Goal: Find specific page/section: Find specific page/section

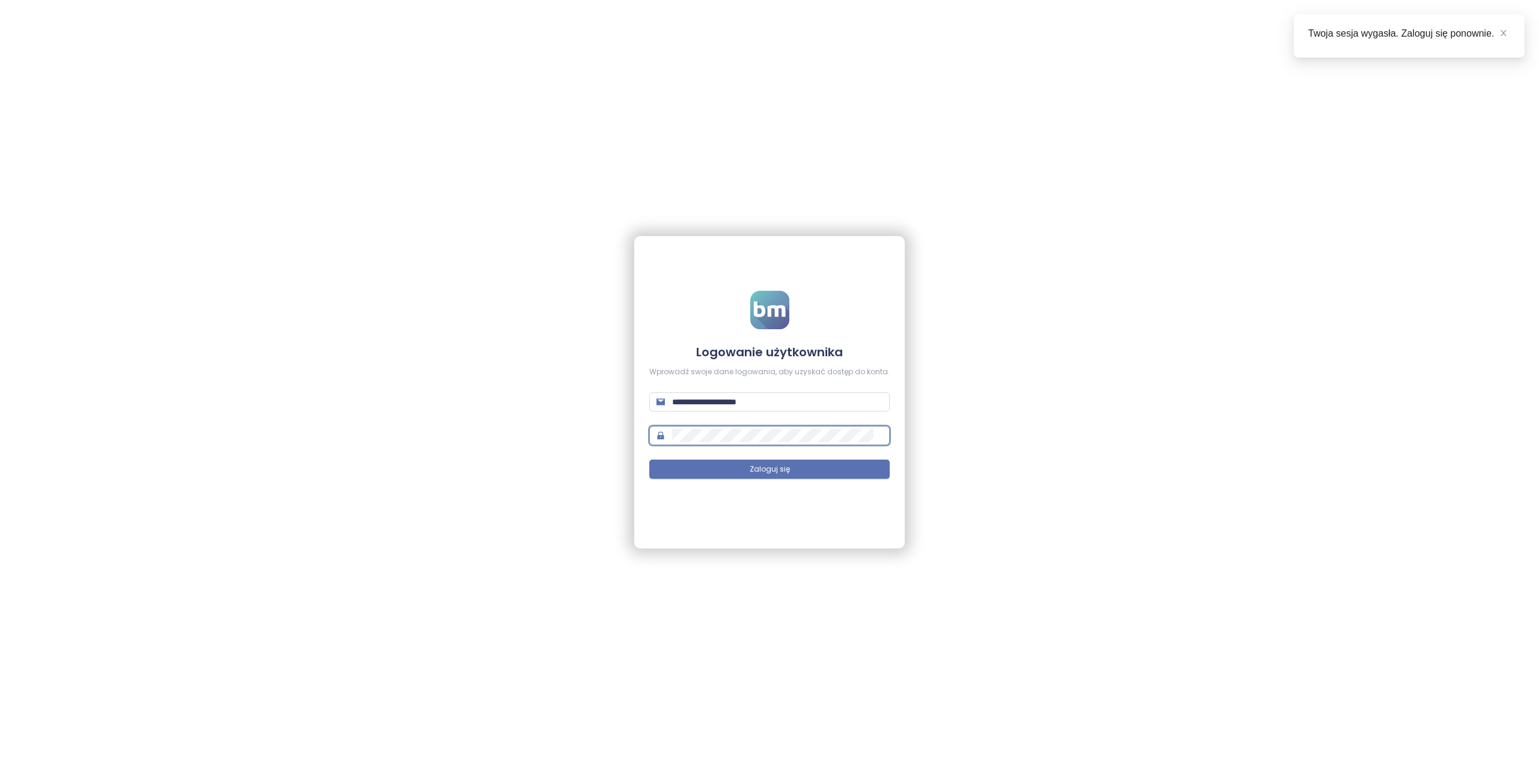
type input "**********"
click at [774, 474] on span "Zaloguj się" at bounding box center [770, 470] width 40 height 12
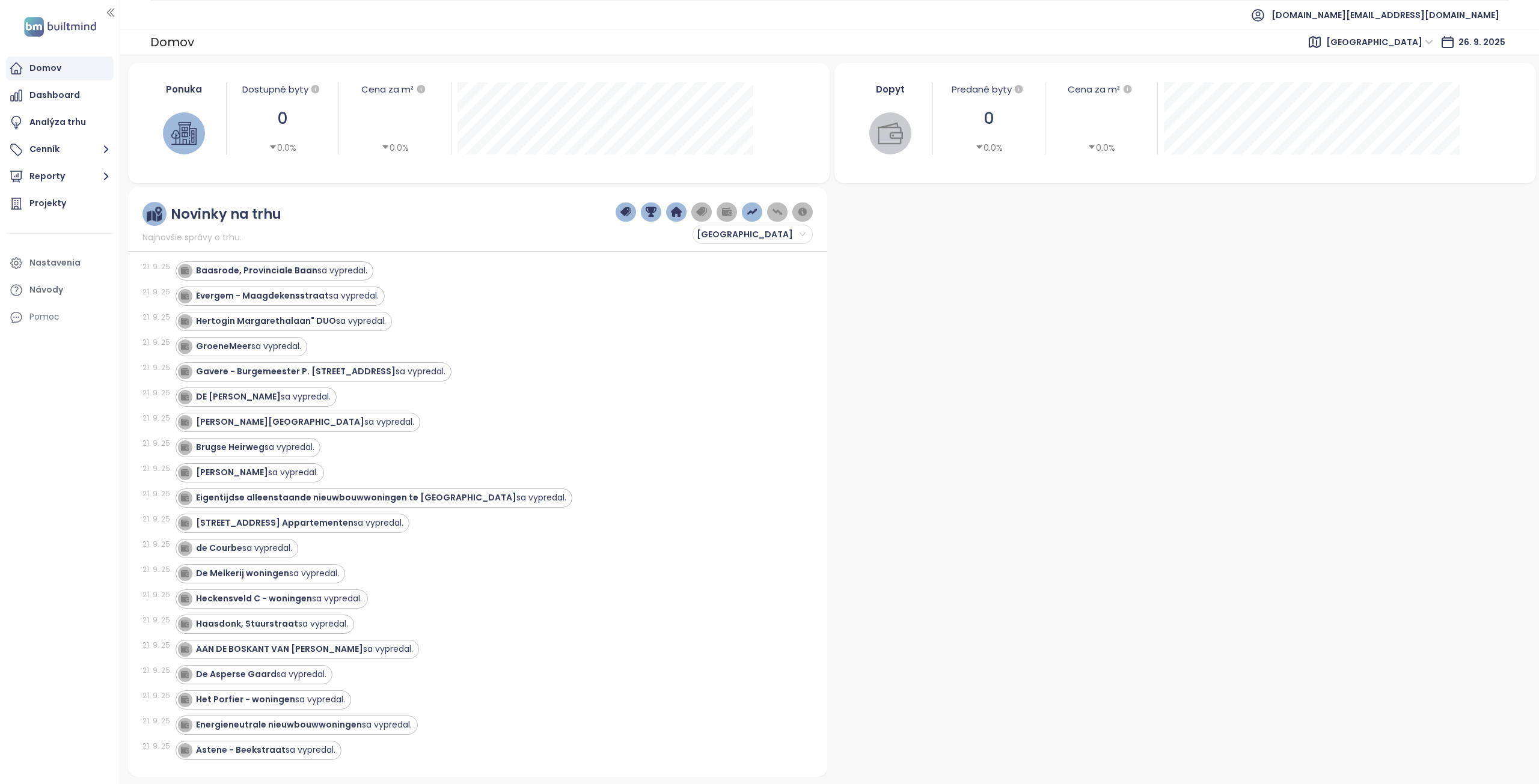
scroll to position [480, 0]
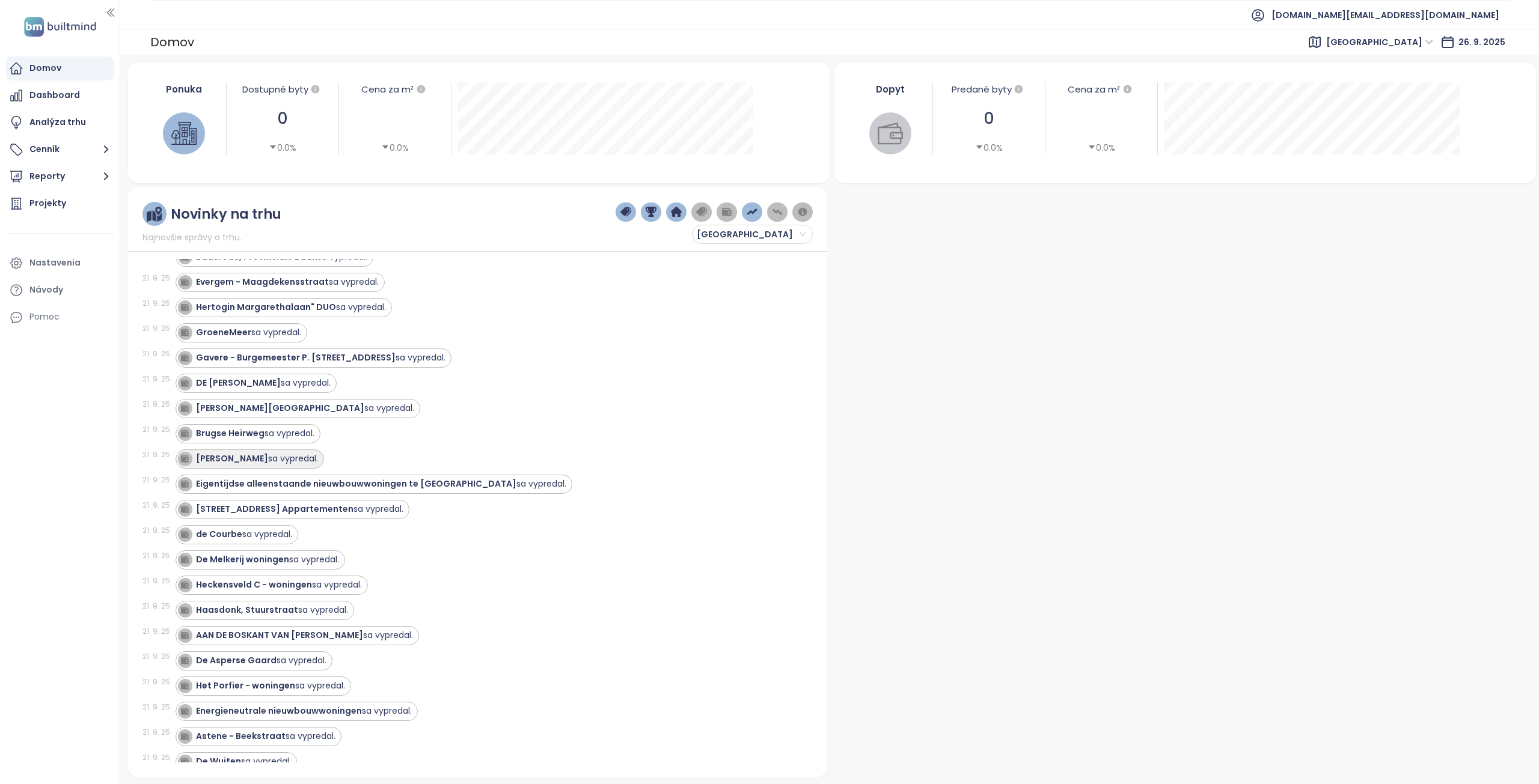
click at [226, 464] on strong "[PERSON_NAME]" at bounding box center [232, 458] width 72 height 12
click at [222, 459] on strong "[PERSON_NAME]" at bounding box center [232, 458] width 72 height 12
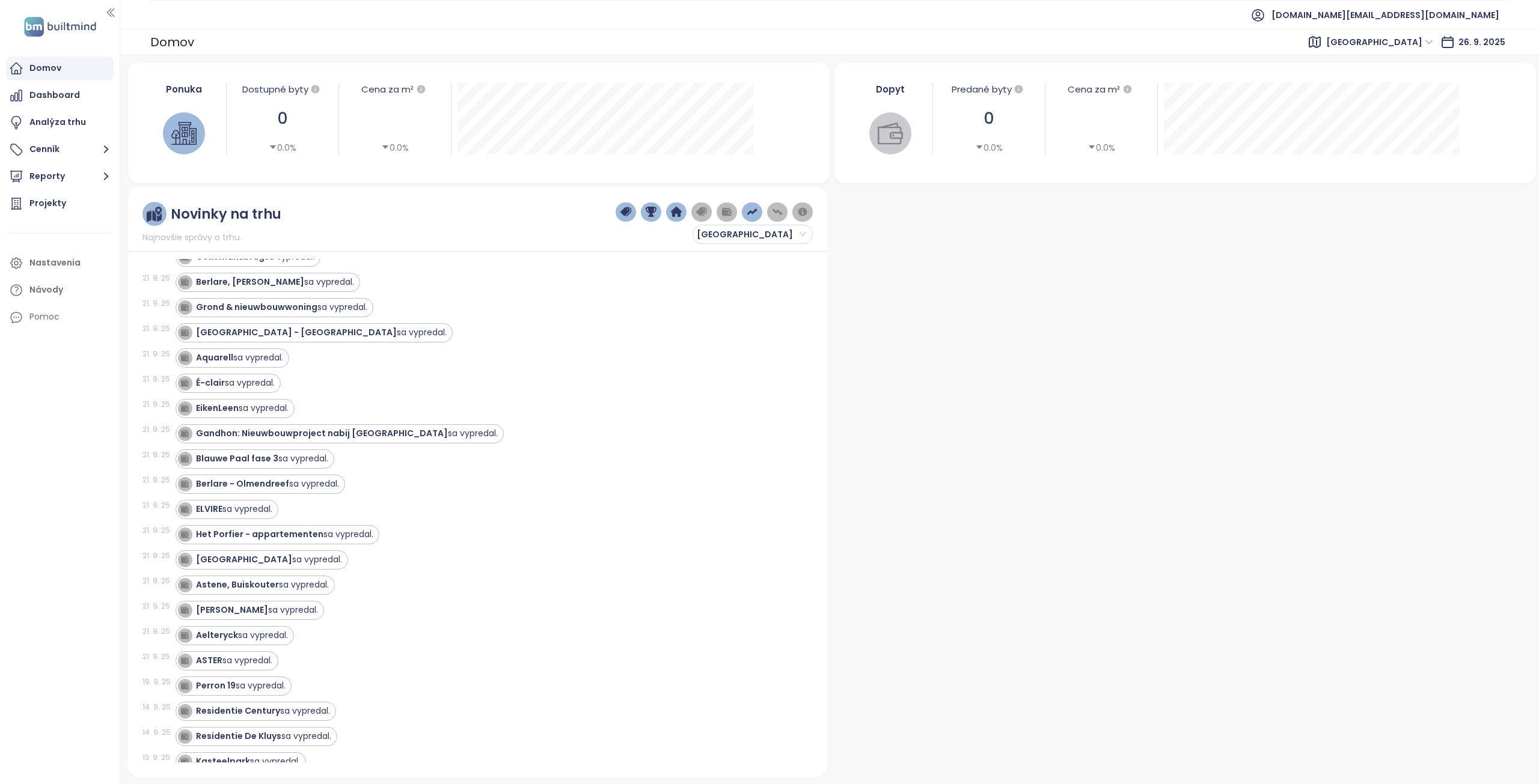
scroll to position [1202, 0]
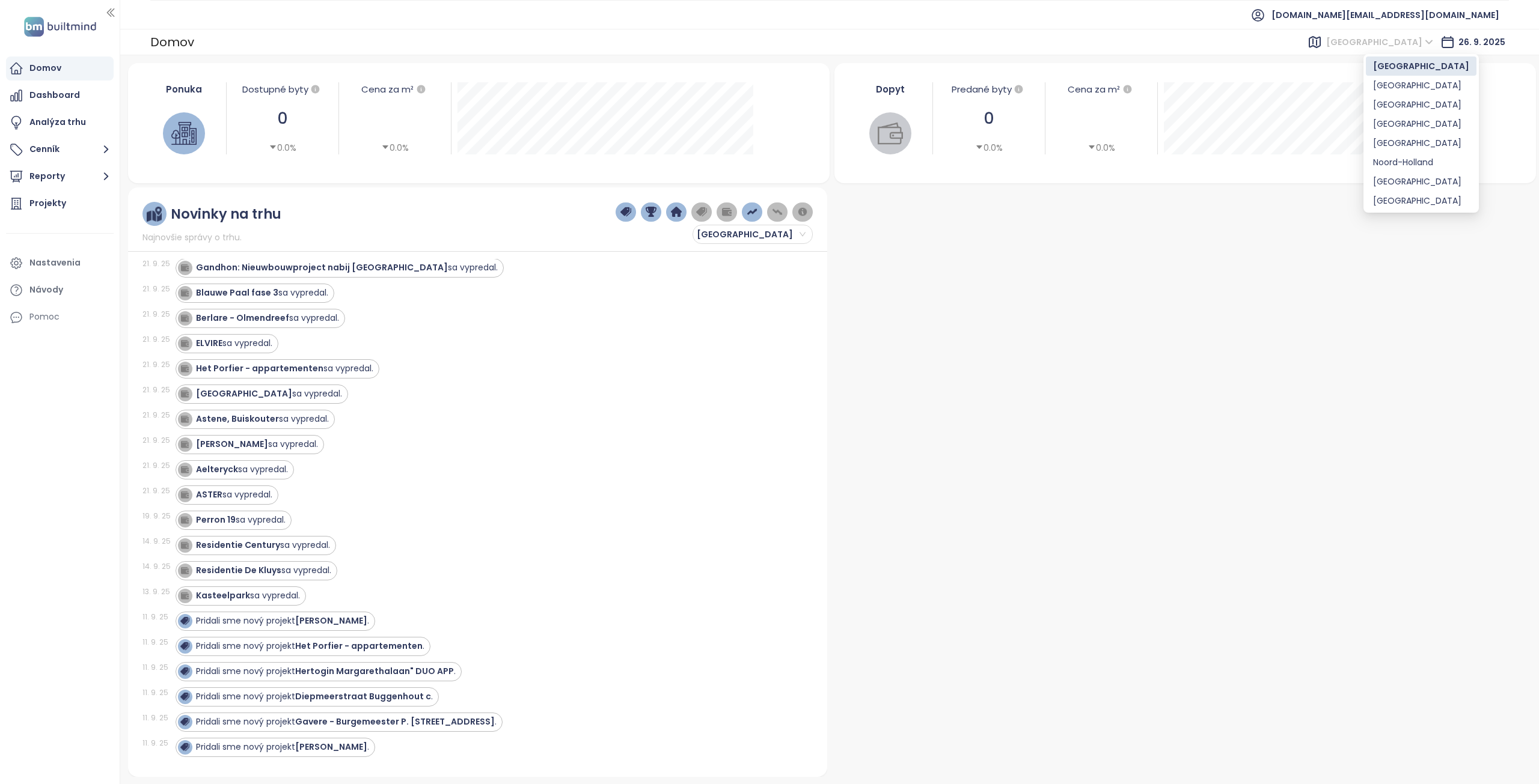
click at [1390, 40] on span "[GEOGRAPHIC_DATA]" at bounding box center [1379, 41] width 107 height 18
click at [1398, 121] on div "[GEOGRAPHIC_DATA]" at bounding box center [1422, 124] width 96 height 13
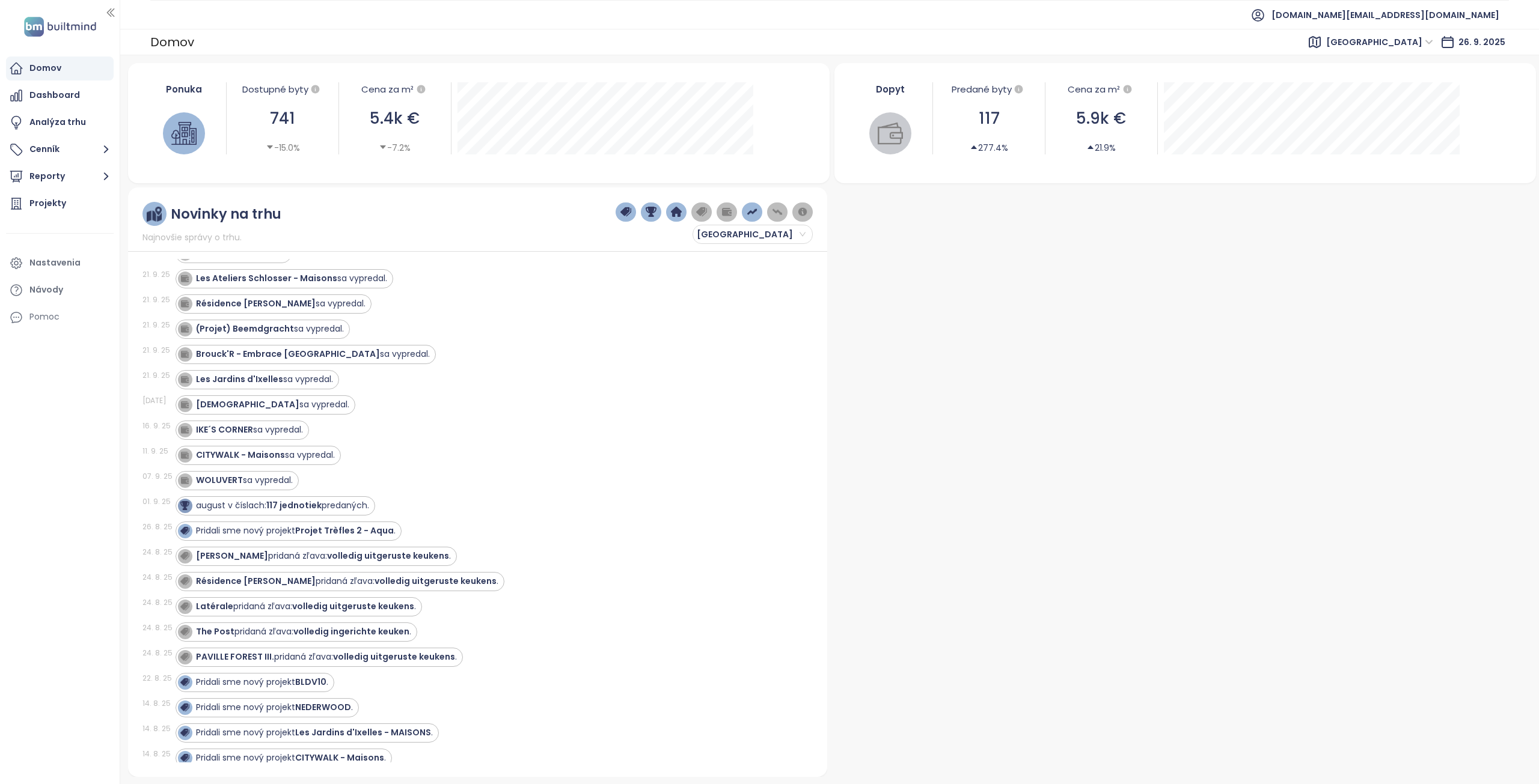
scroll to position [722, 0]
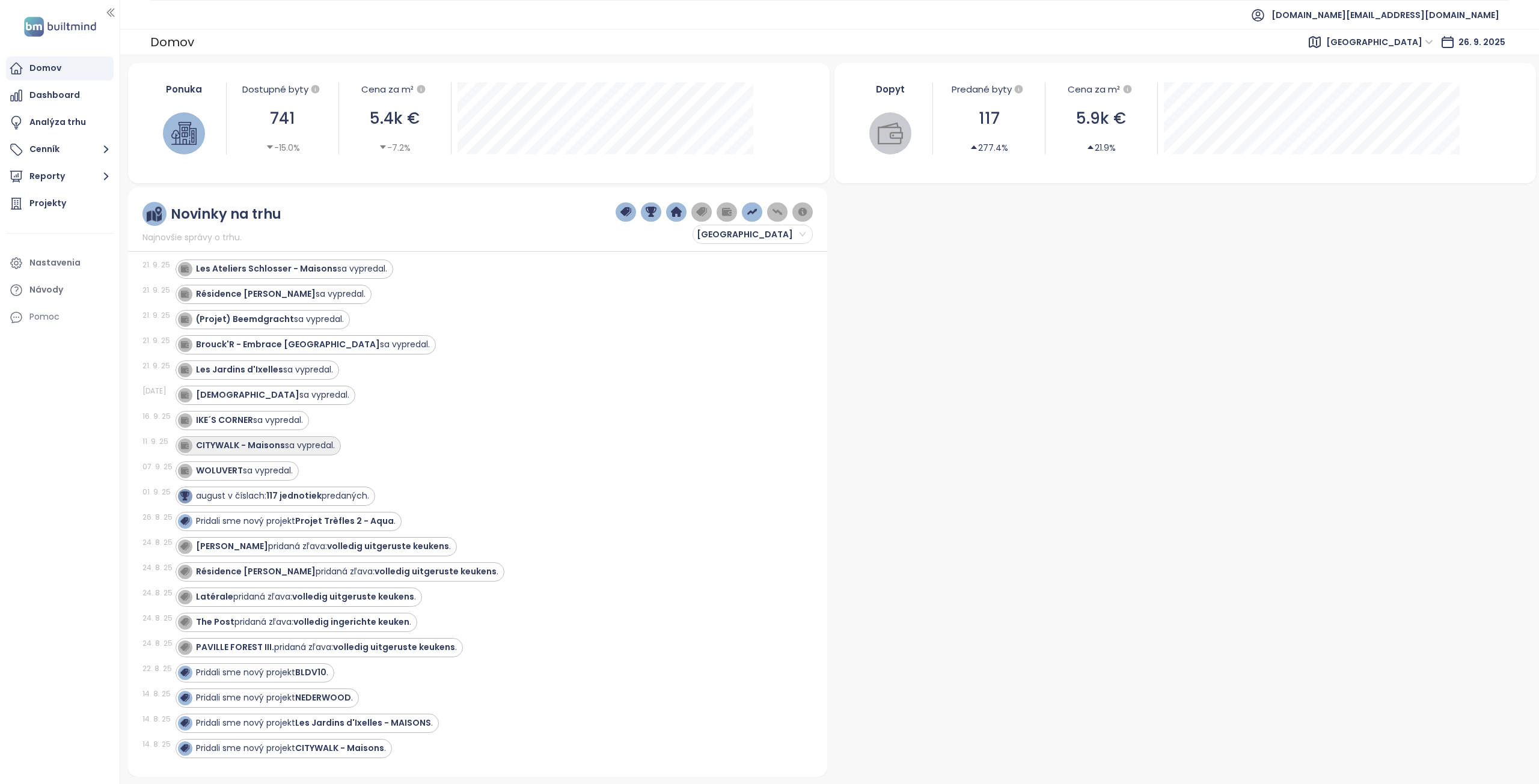
click at [261, 446] on strong "CITYWALK - Maisons" at bounding box center [240, 445] width 89 height 12
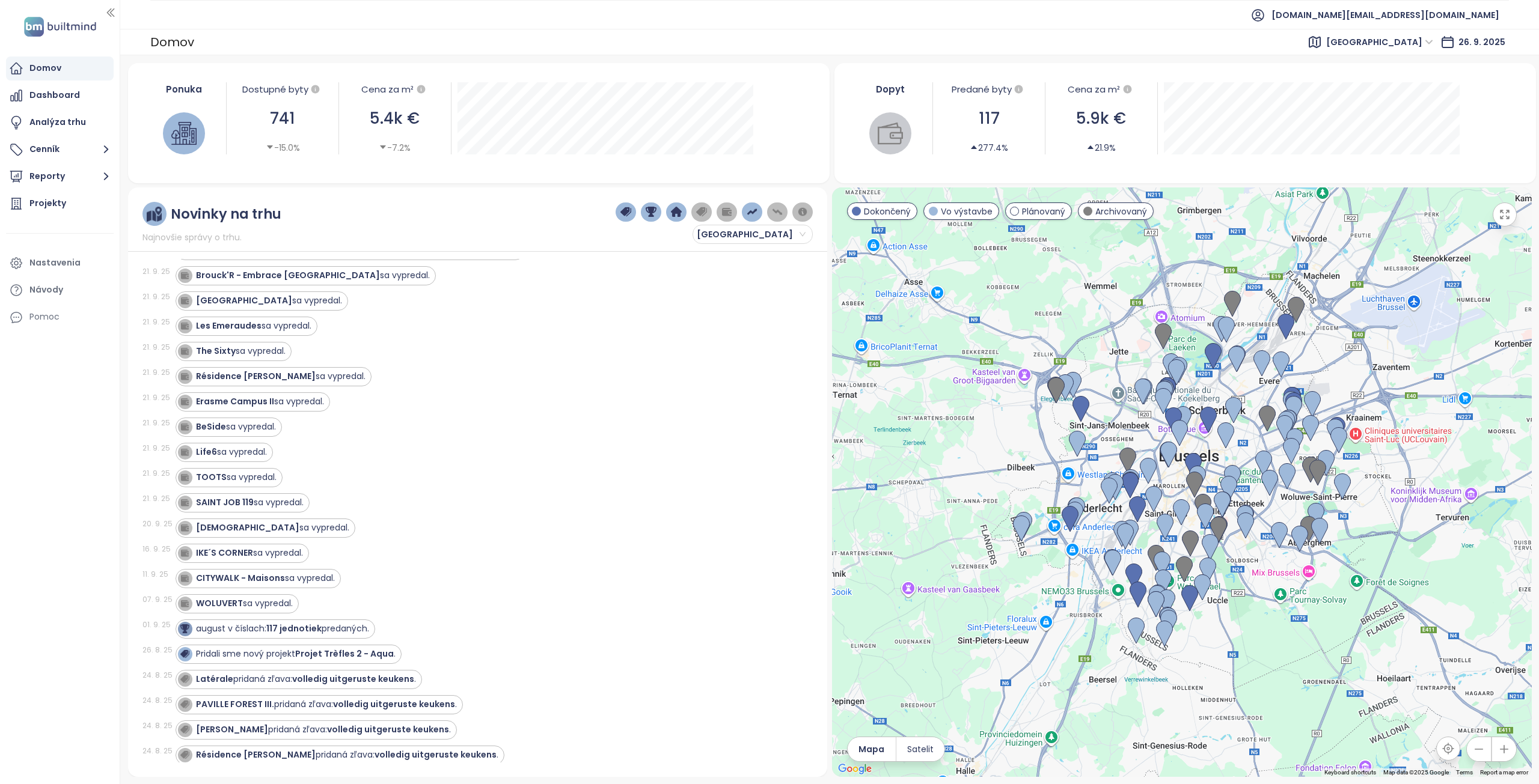
scroll to position [661, 0]
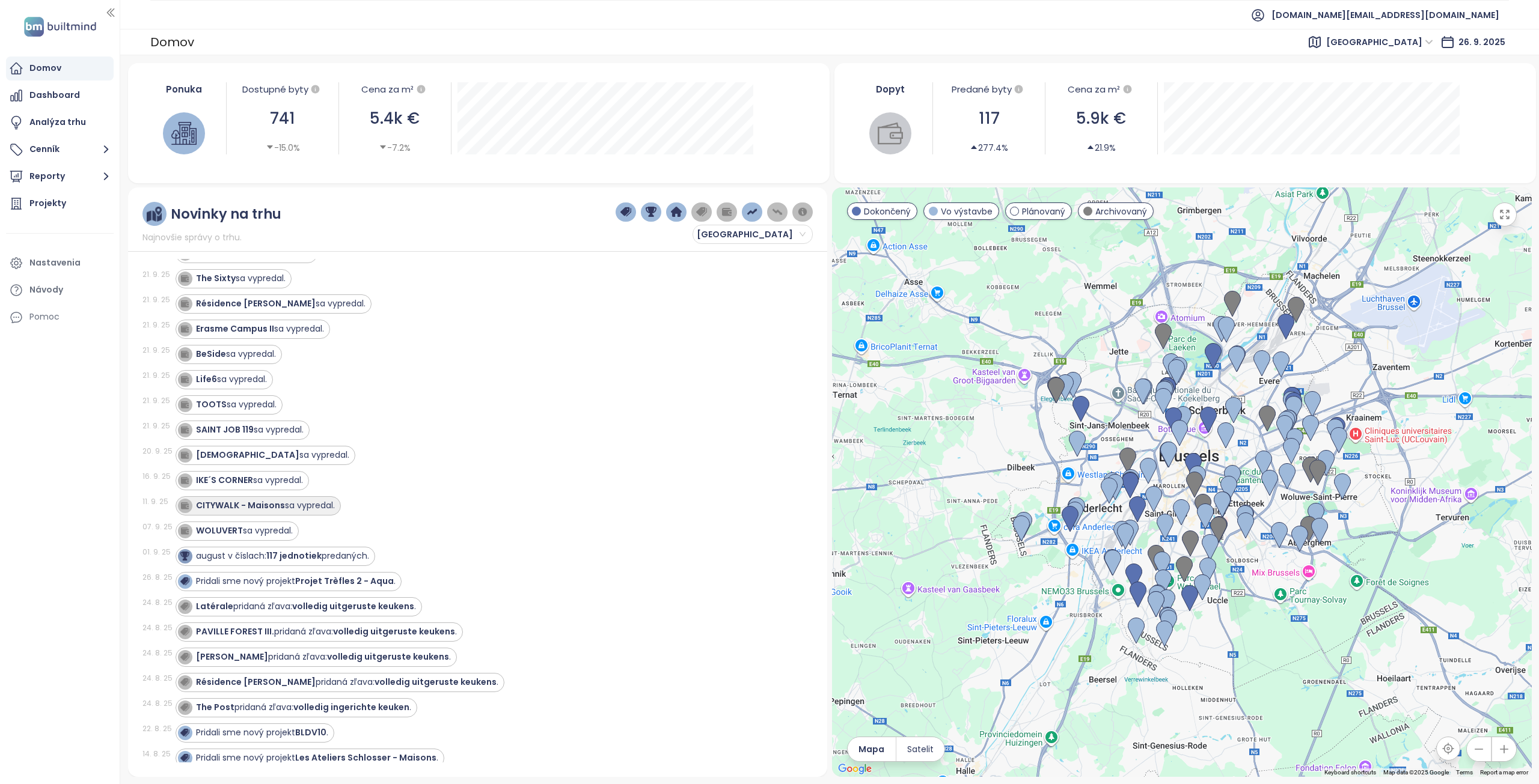
click at [243, 511] on strong "CITYWALK - Maisons" at bounding box center [240, 505] width 89 height 12
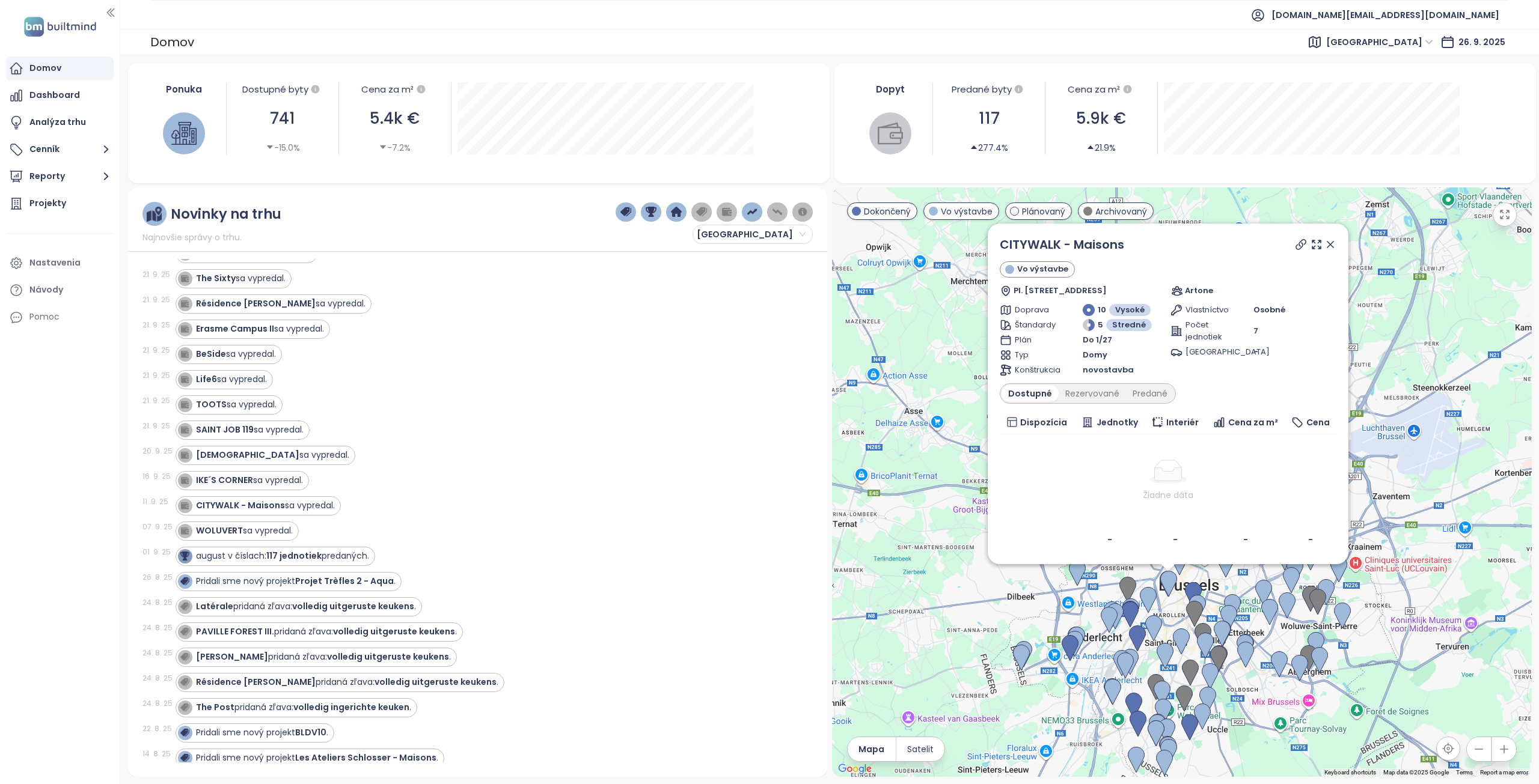
click at [1300, 243] on icon at bounding box center [1302, 245] width 10 height 10
click at [1101, 384] on div "Dostupné Rezervované Predané" at bounding box center [1087, 393] width 176 height 20
click at [1102, 401] on div "Rezervované" at bounding box center [1092, 394] width 67 height 17
click at [1141, 394] on div "Predané" at bounding box center [1151, 394] width 48 height 17
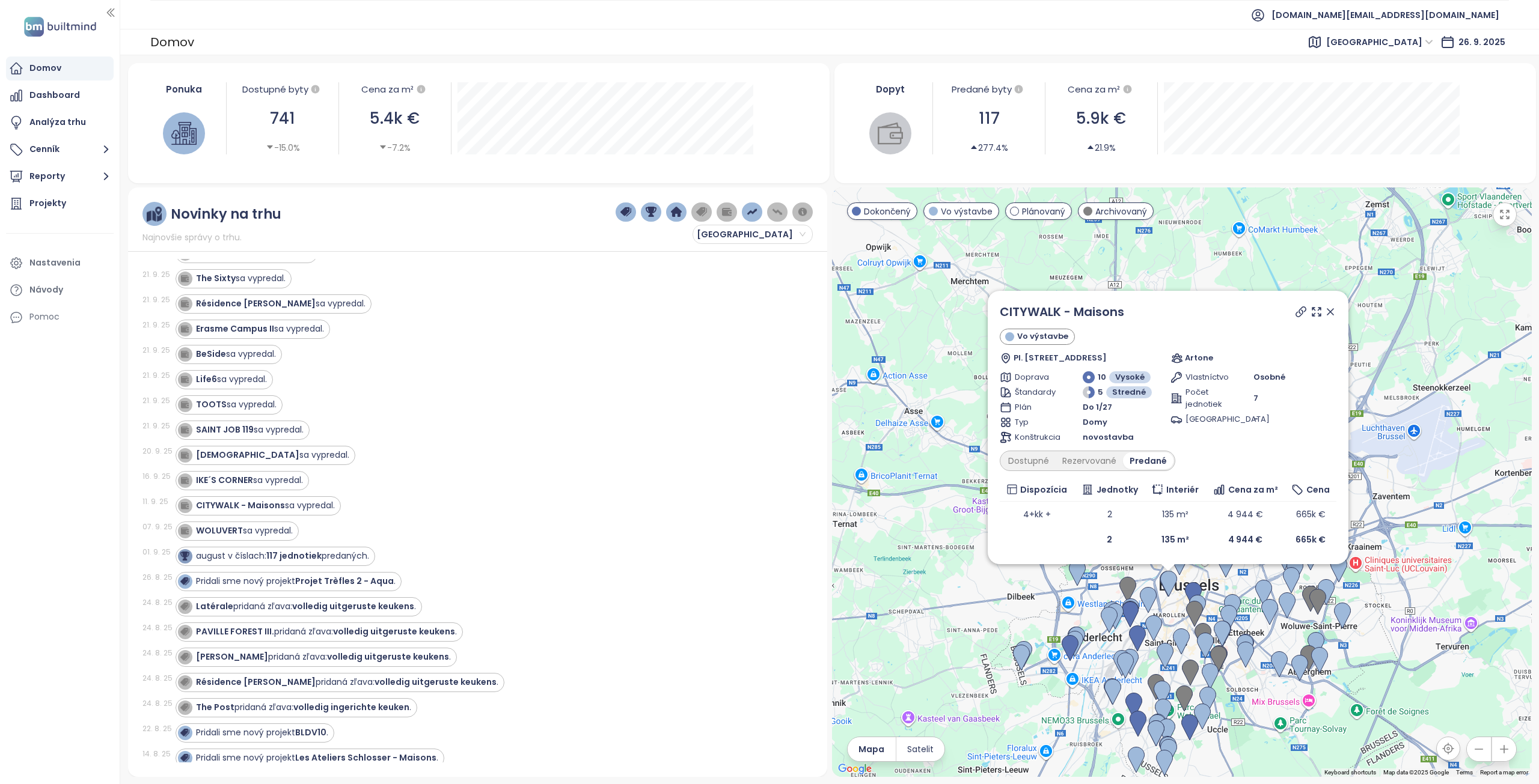
click at [1328, 312] on icon at bounding box center [1330, 311] width 12 height 12
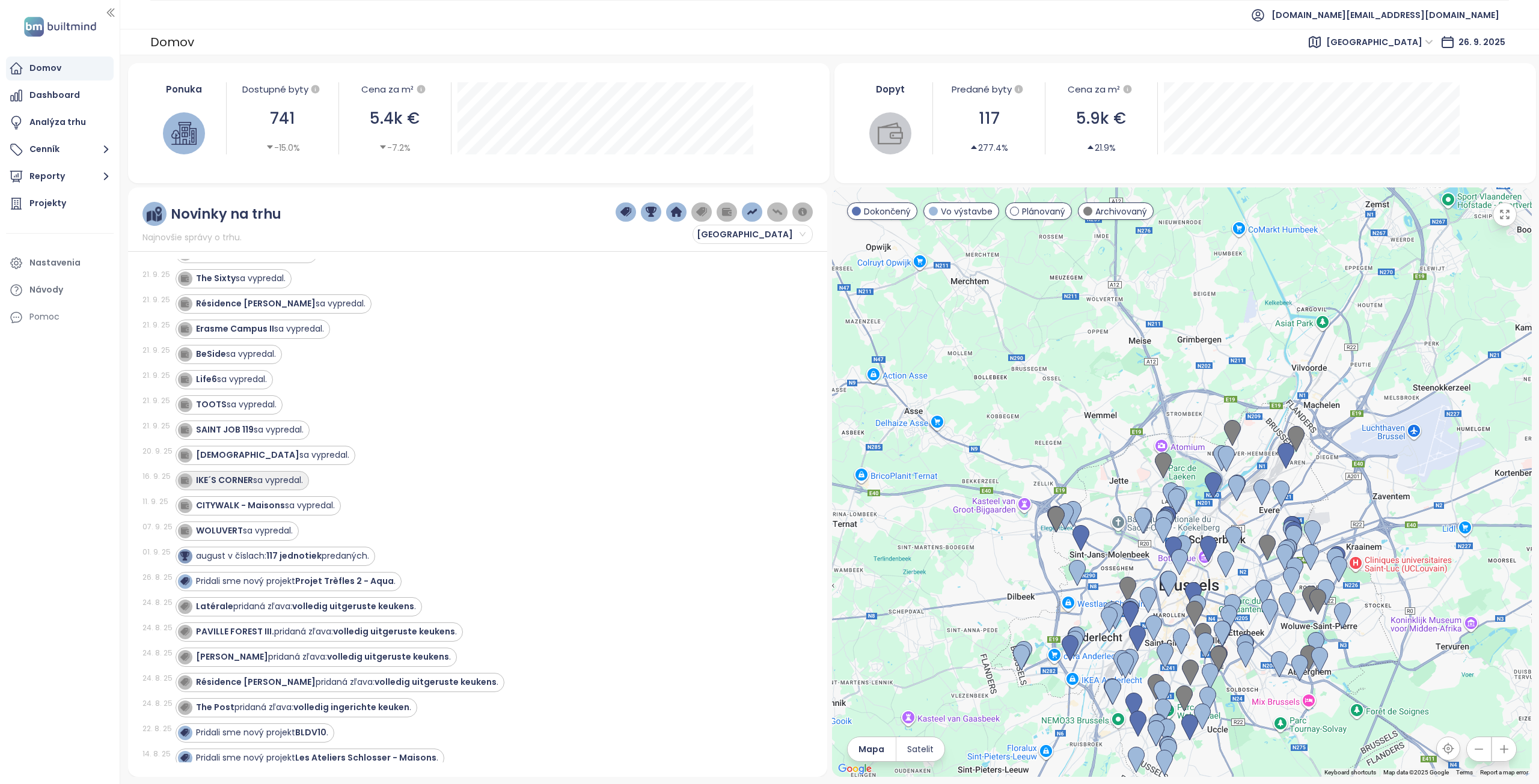
click at [251, 480] on strong "IKE´S CORNER" at bounding box center [224, 480] width 57 height 12
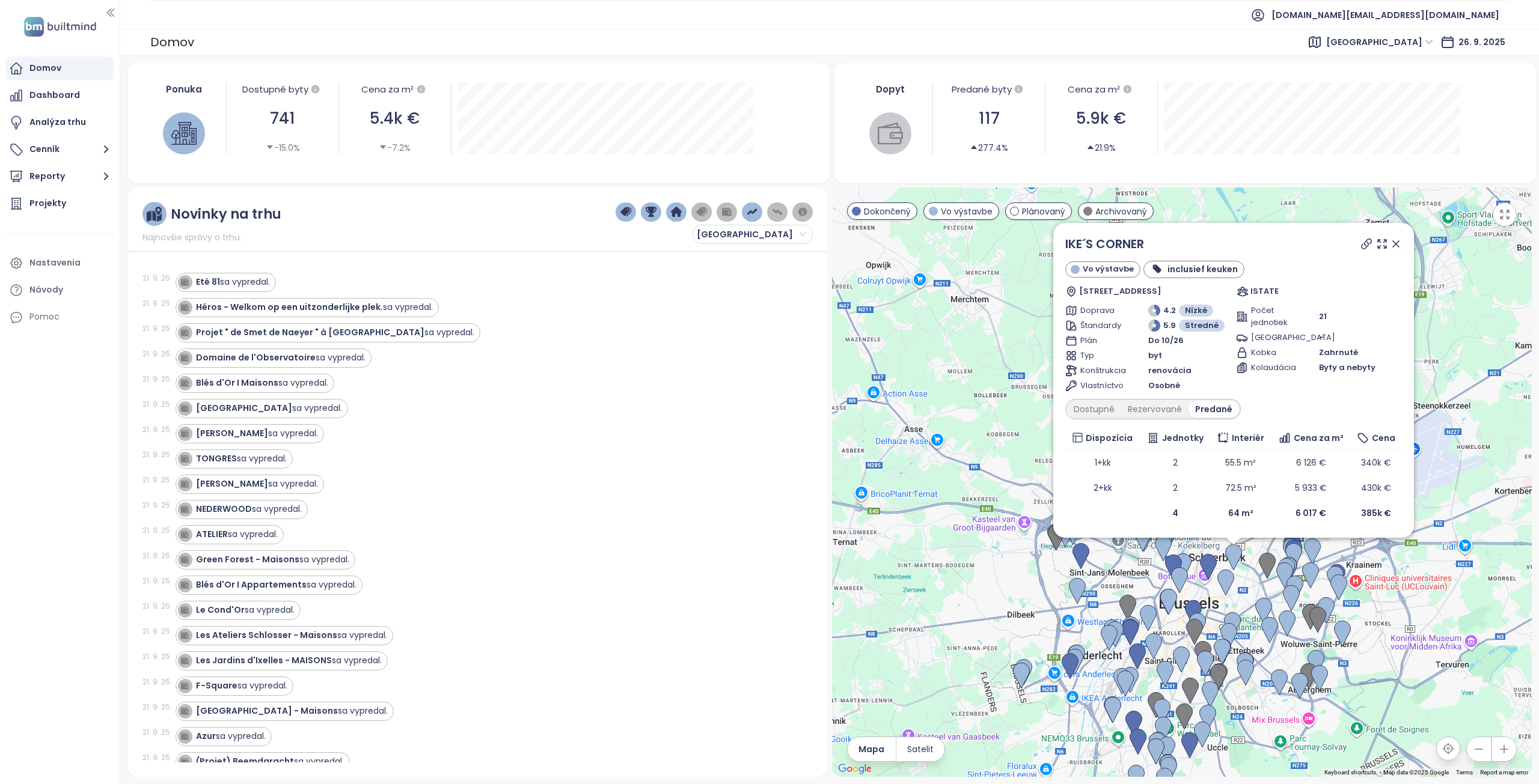
scroll to position [0, 0]
